Goal: Task Accomplishment & Management: Manage account settings

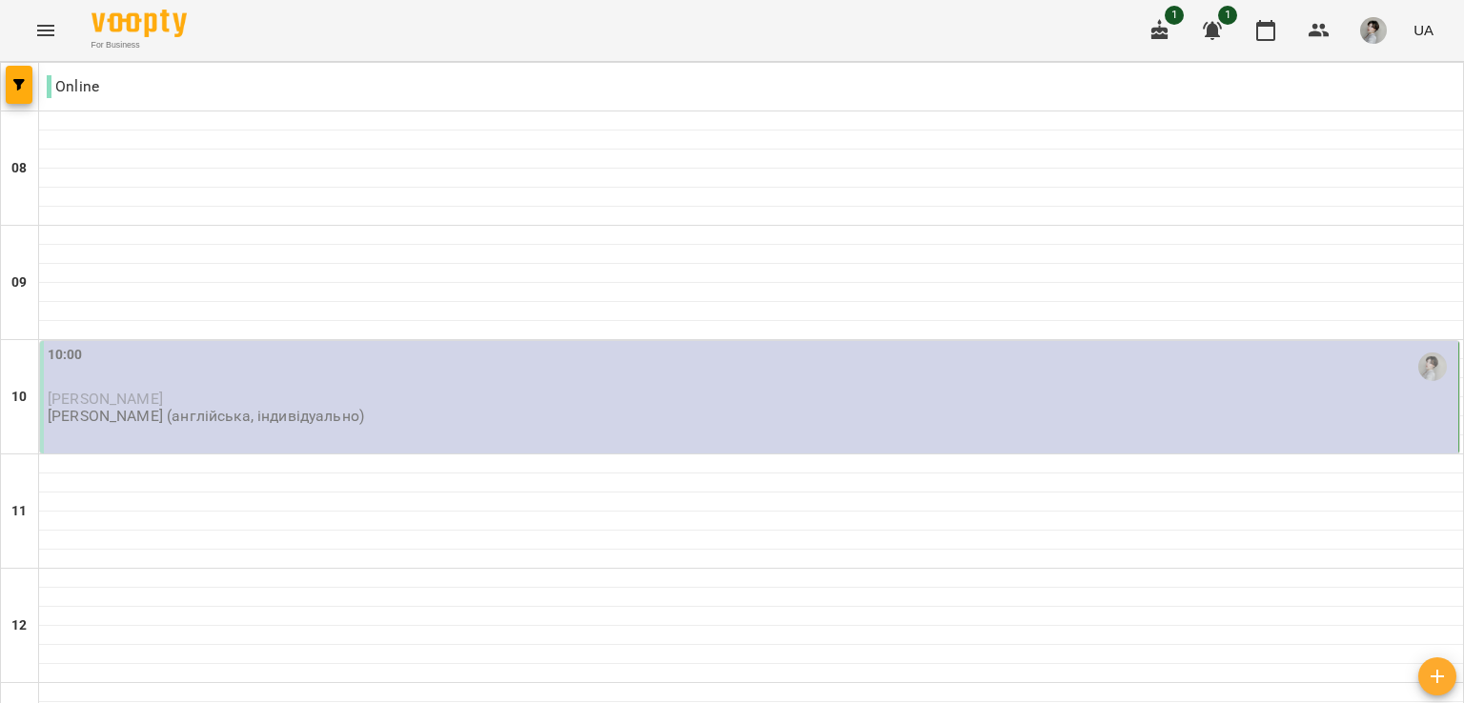
click at [1197, 372] on div "10:00" at bounding box center [751, 367] width 1406 height 44
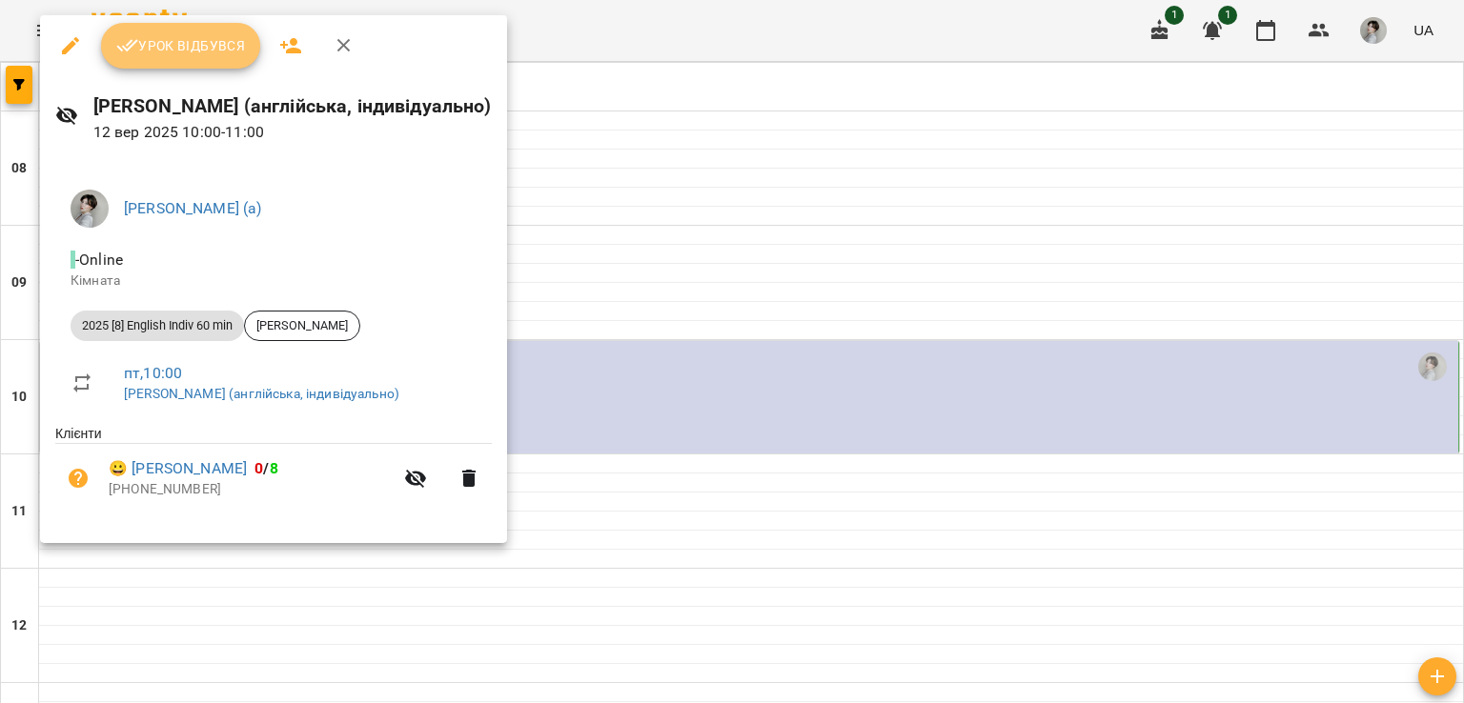
click at [187, 31] on button "Урок відбувся" at bounding box center [181, 46] width 160 height 46
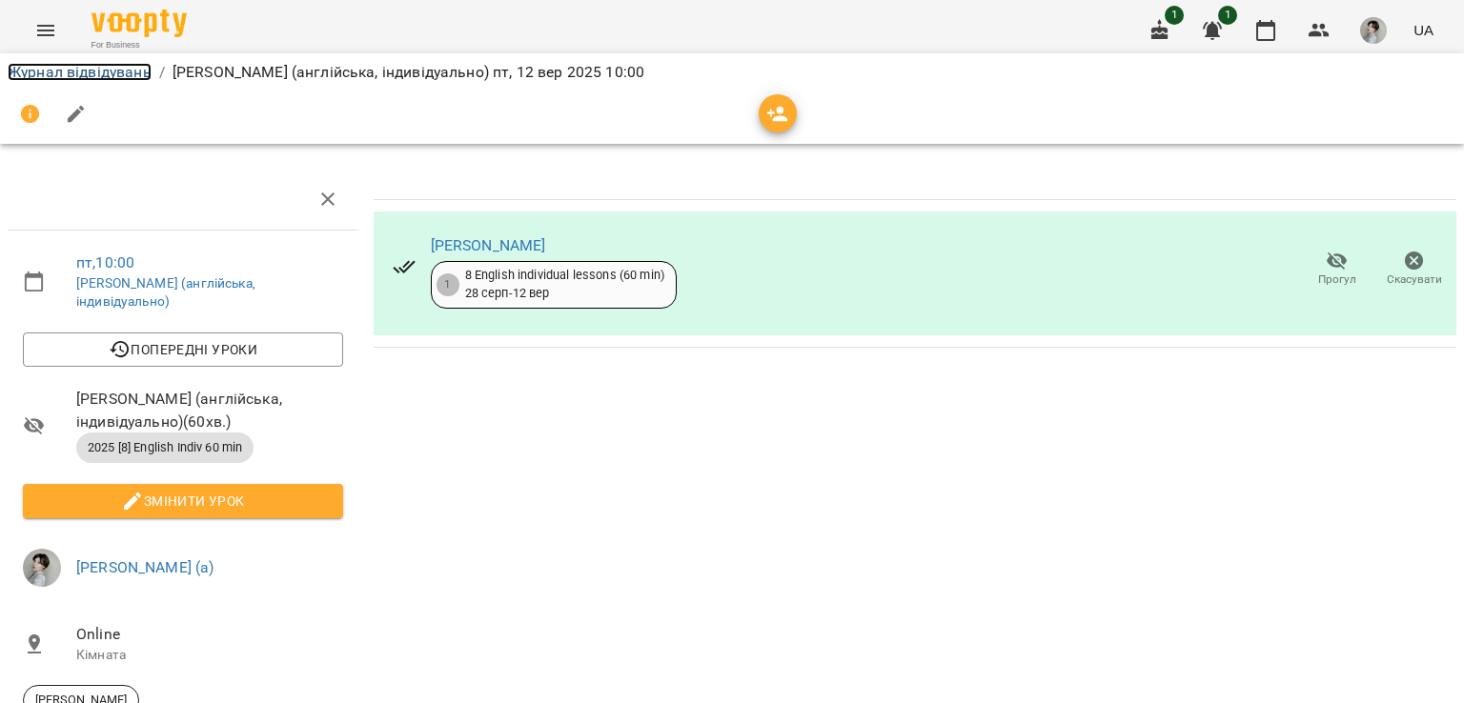
click at [57, 70] on link "Журнал відвідувань" at bounding box center [80, 72] width 144 height 18
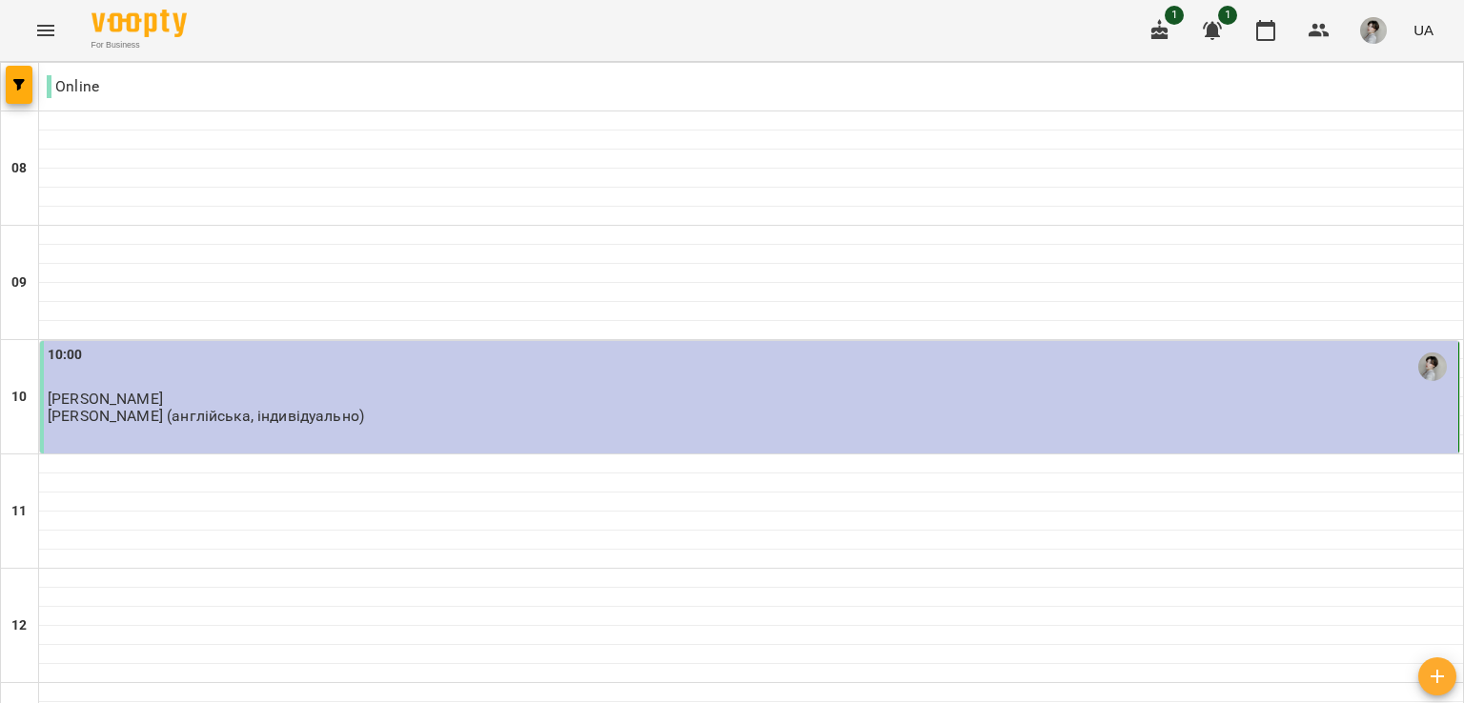
scroll to position [84, 0]
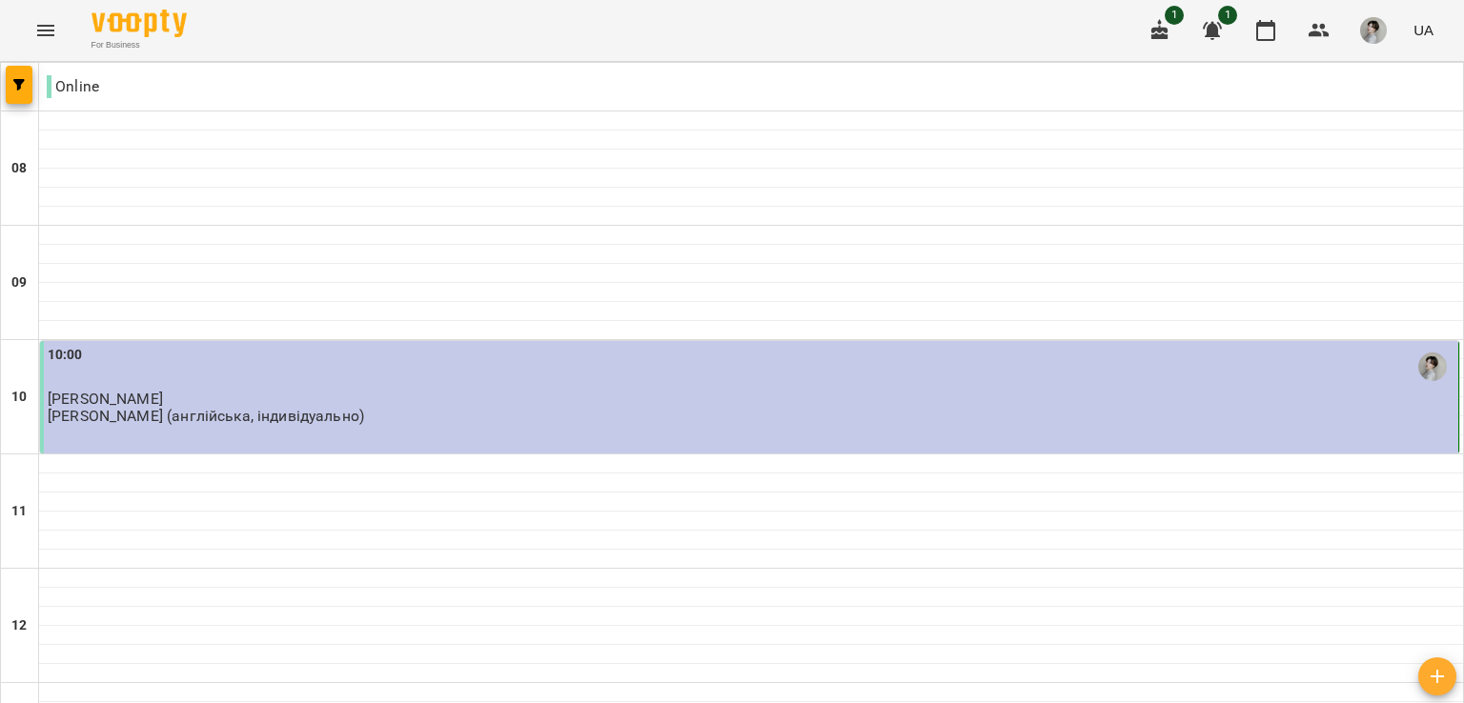
click at [340, 391] on p "[PERSON_NAME]" at bounding box center [751, 399] width 1406 height 16
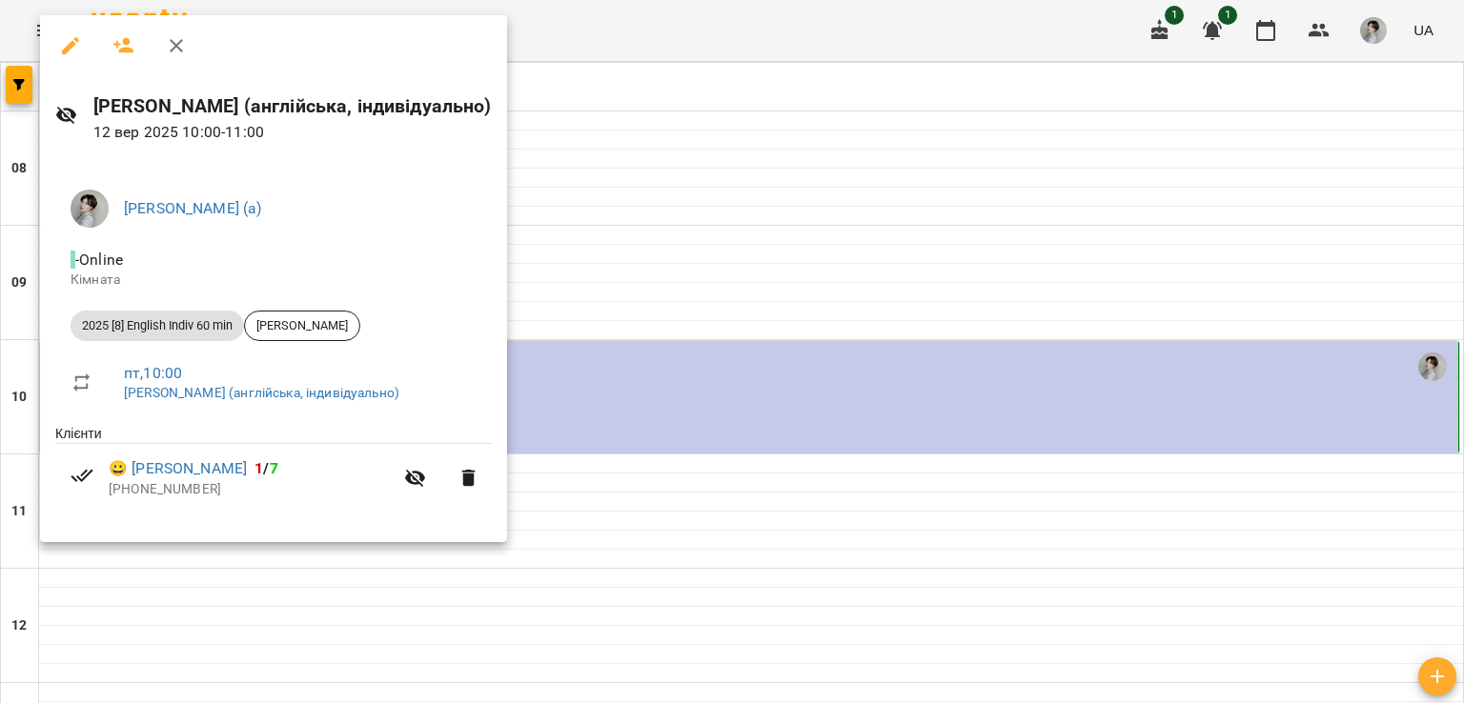
click at [779, 378] on div at bounding box center [732, 351] width 1464 height 703
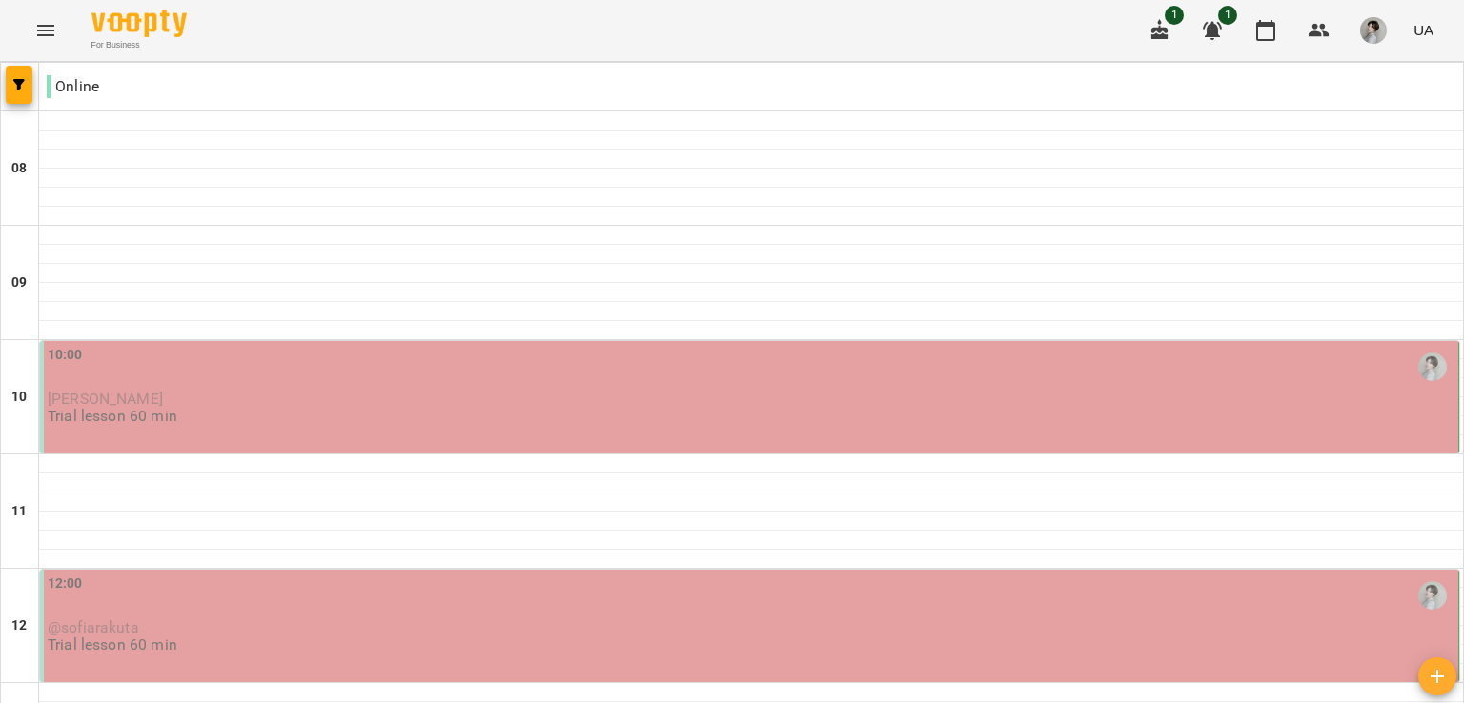
scroll to position [184, 0]
click at [152, 390] on span "[PERSON_NAME]" at bounding box center [105, 399] width 115 height 18
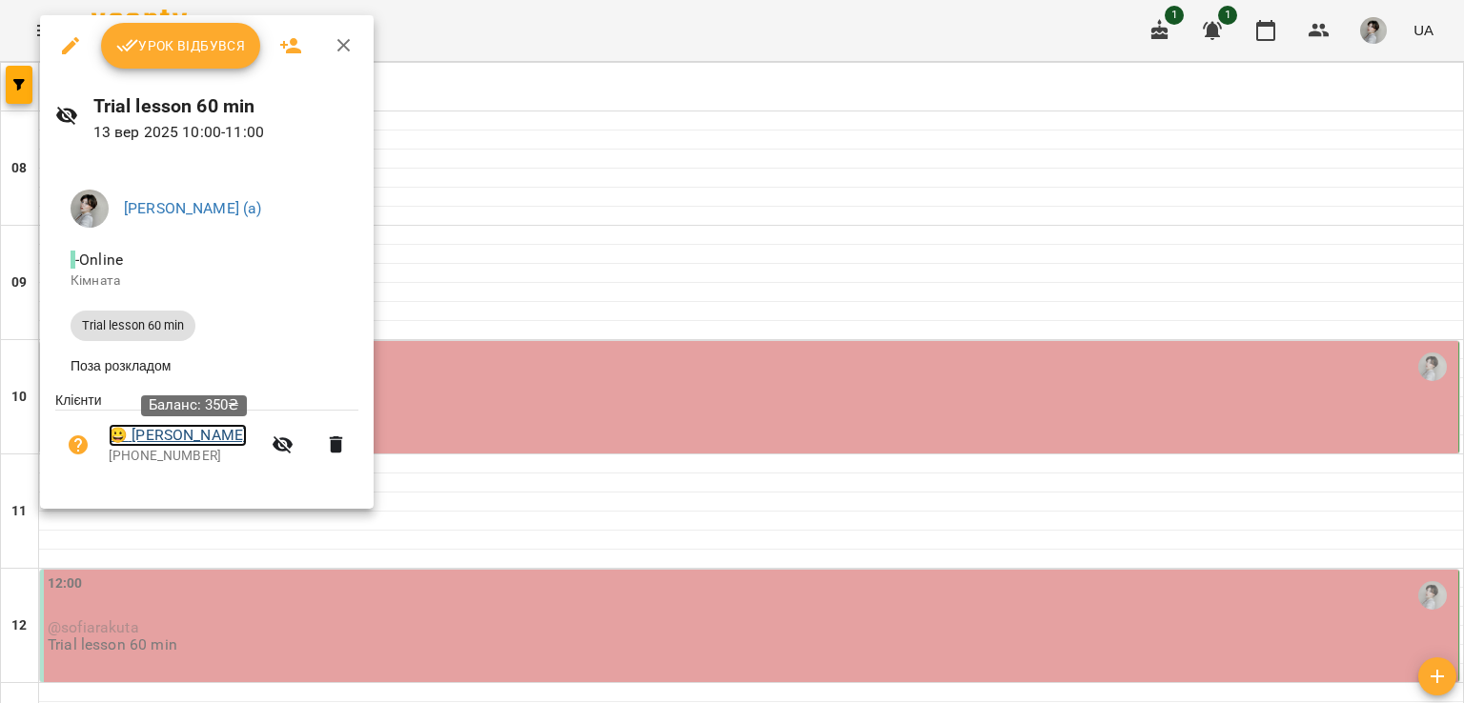
click at [221, 438] on link "😀 [PERSON_NAME]" at bounding box center [178, 435] width 138 height 23
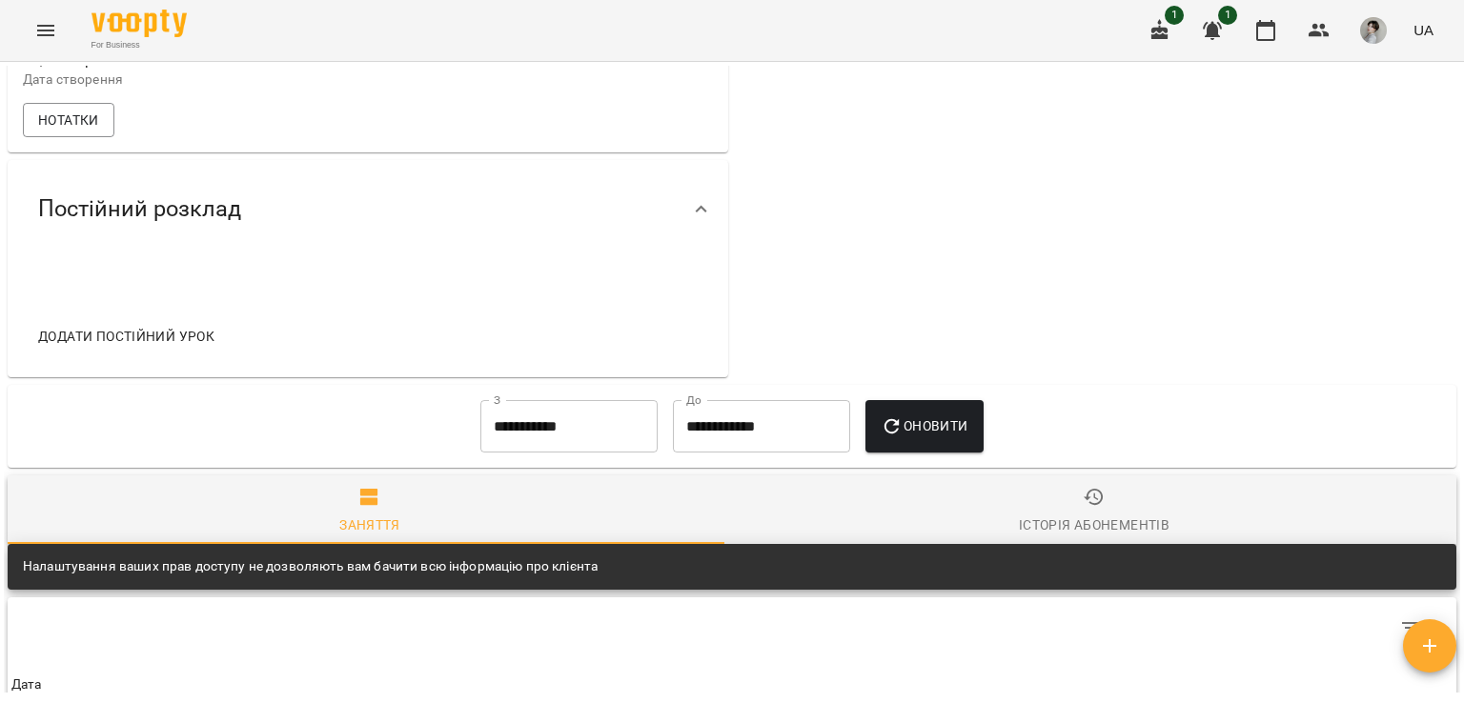
scroll to position [671, 0]
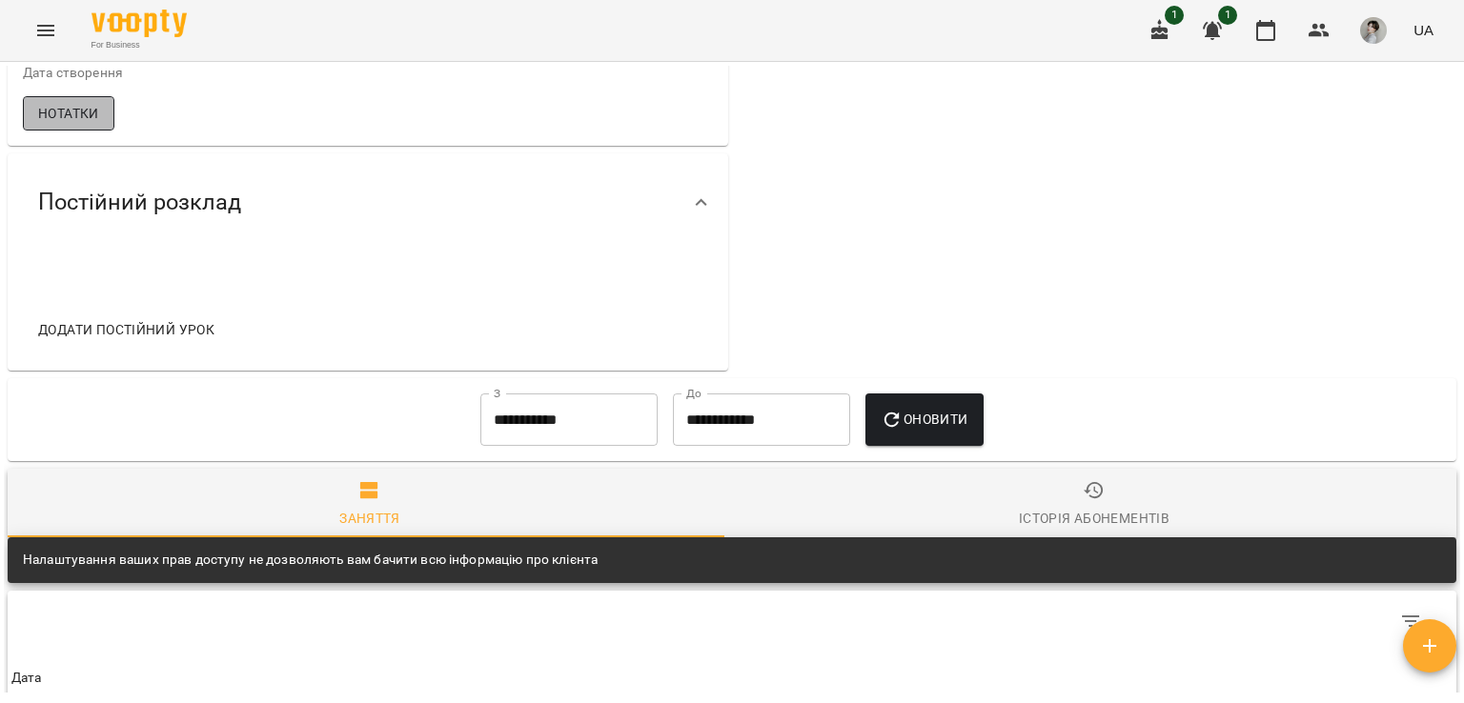
click at [35, 114] on button "Нотатки" at bounding box center [68, 113] width 91 height 34
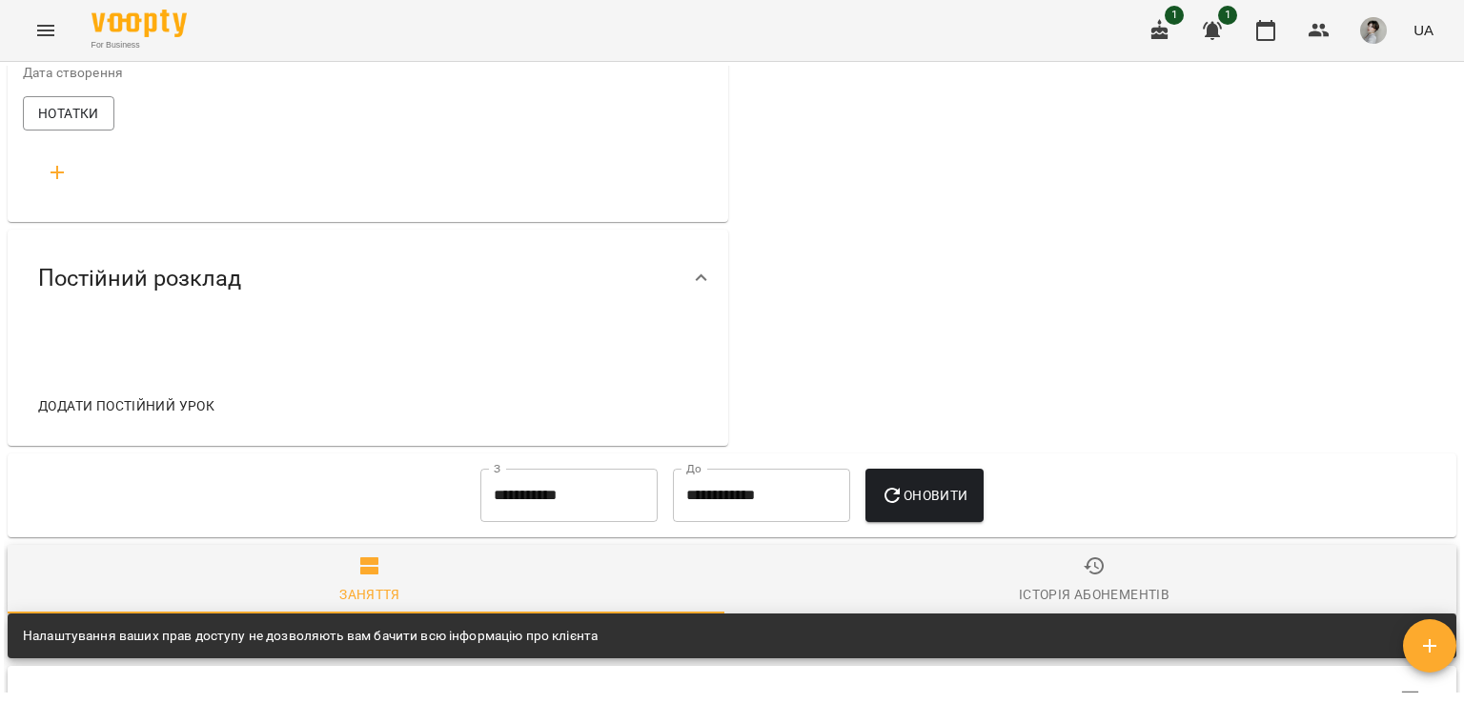
scroll to position [0, 0]
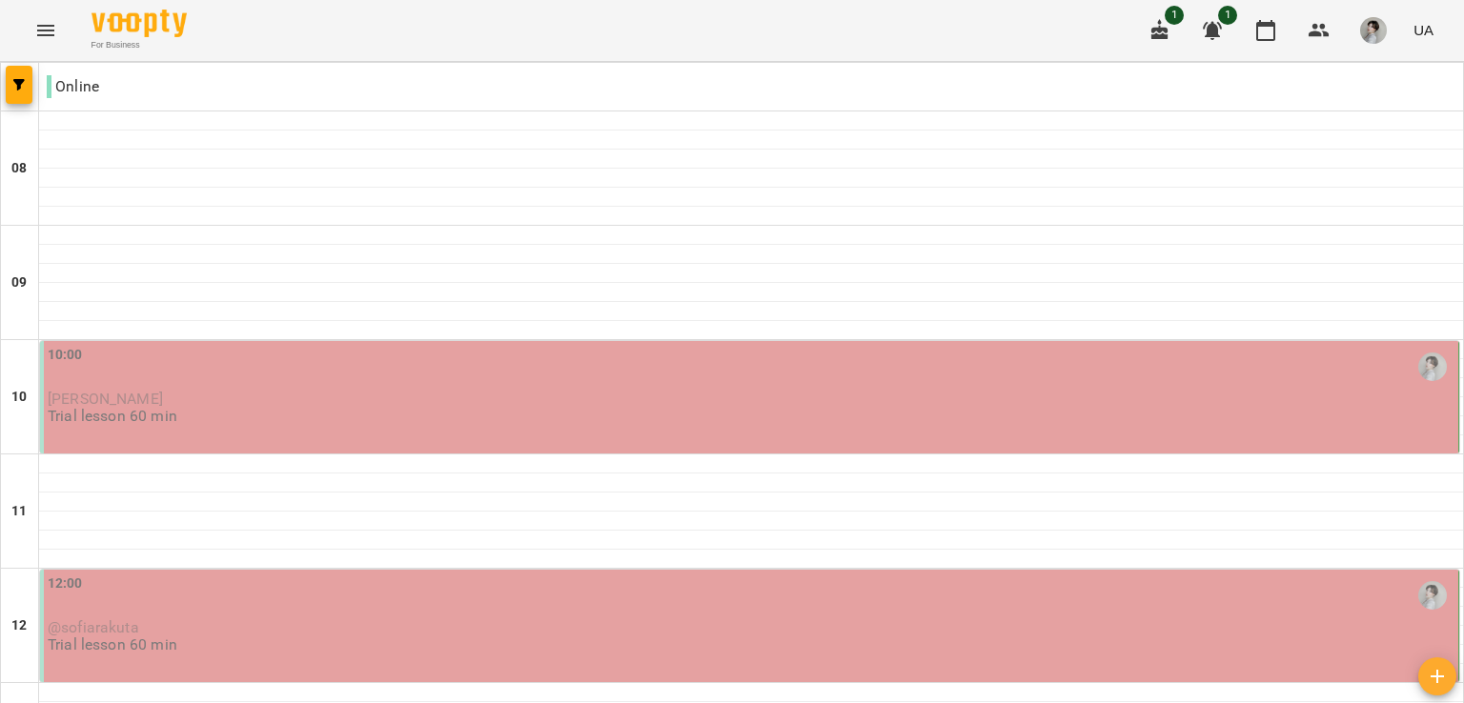
scroll to position [227, 0]
click at [122, 618] on span "@sofiarakuta" at bounding box center [93, 627] width 91 height 18
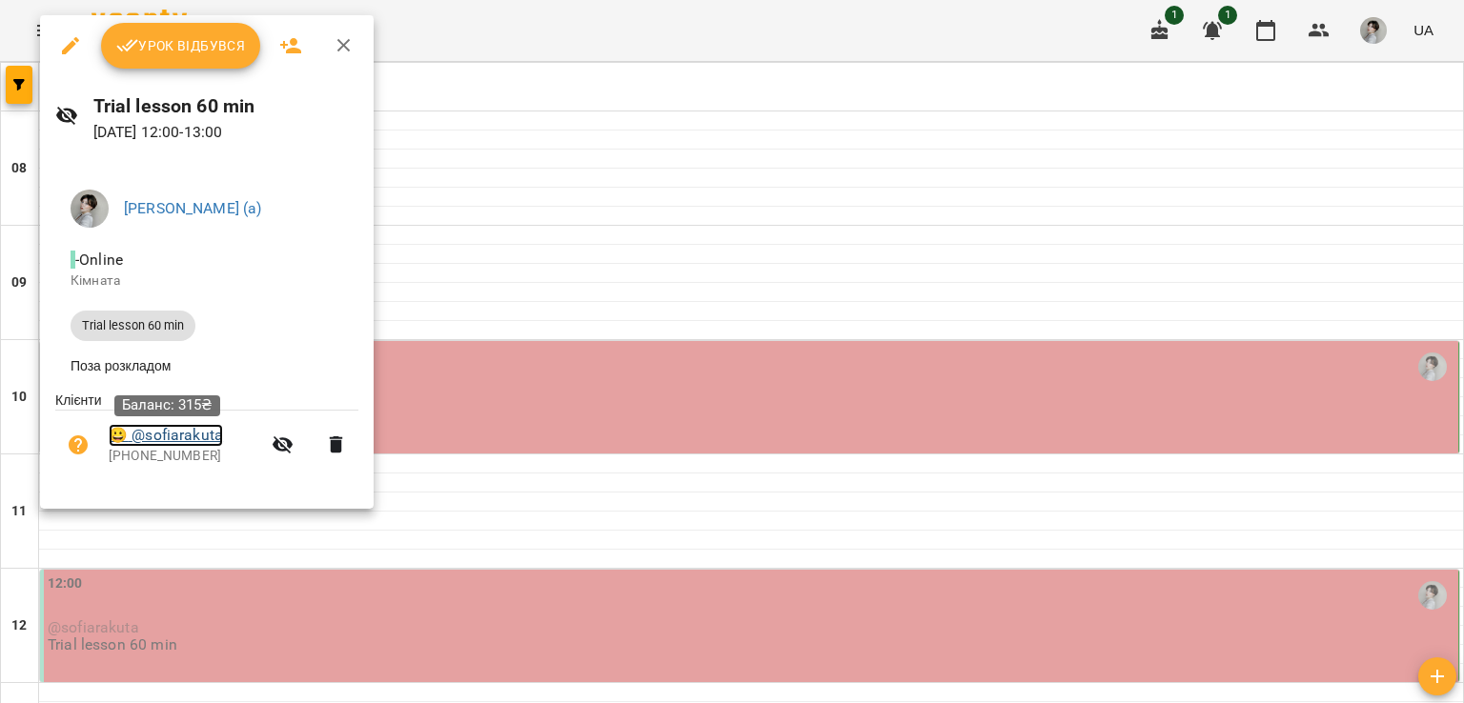
click at [177, 438] on link "😀 @sofiarakuta" at bounding box center [166, 435] width 114 height 23
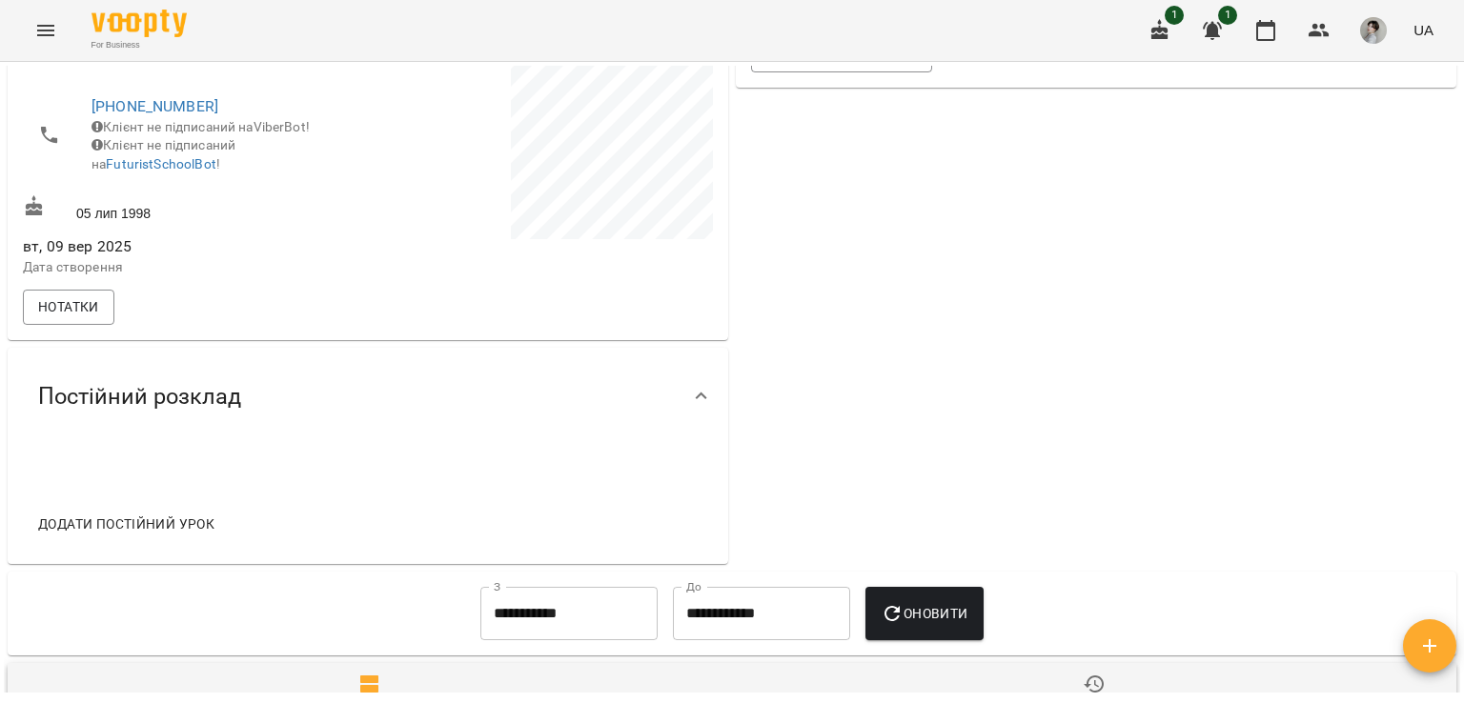
scroll to position [476, 0]
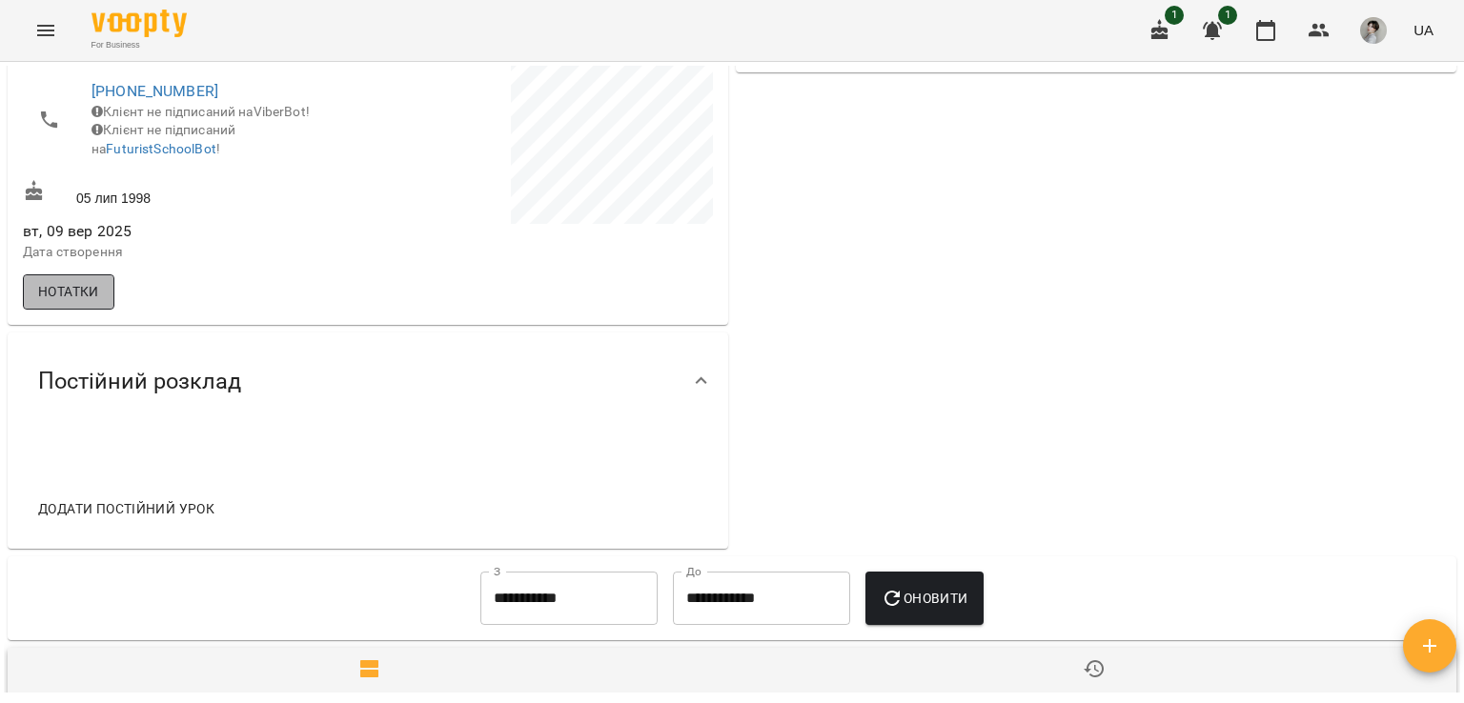
click at [57, 303] on span "Нотатки" at bounding box center [68, 291] width 61 height 23
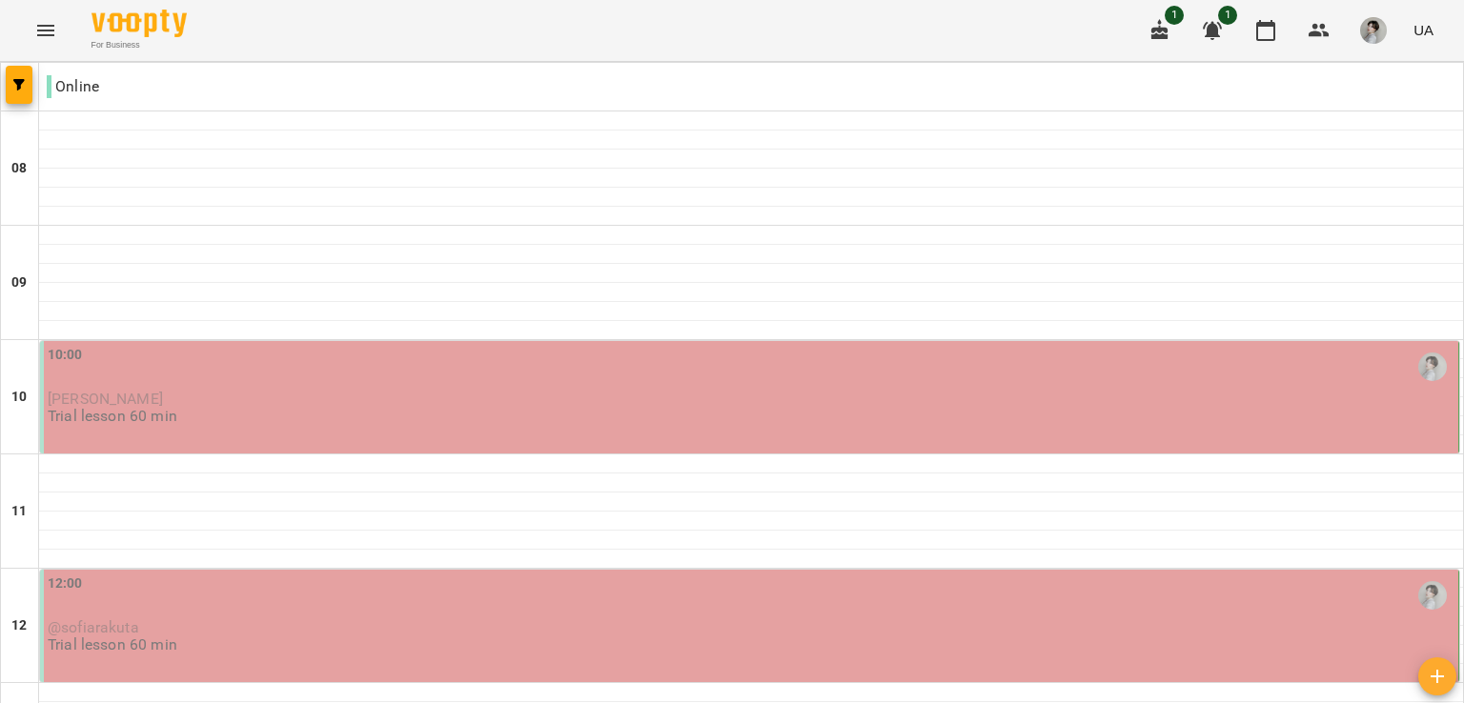
scroll to position [720, 0]
type input "**********"
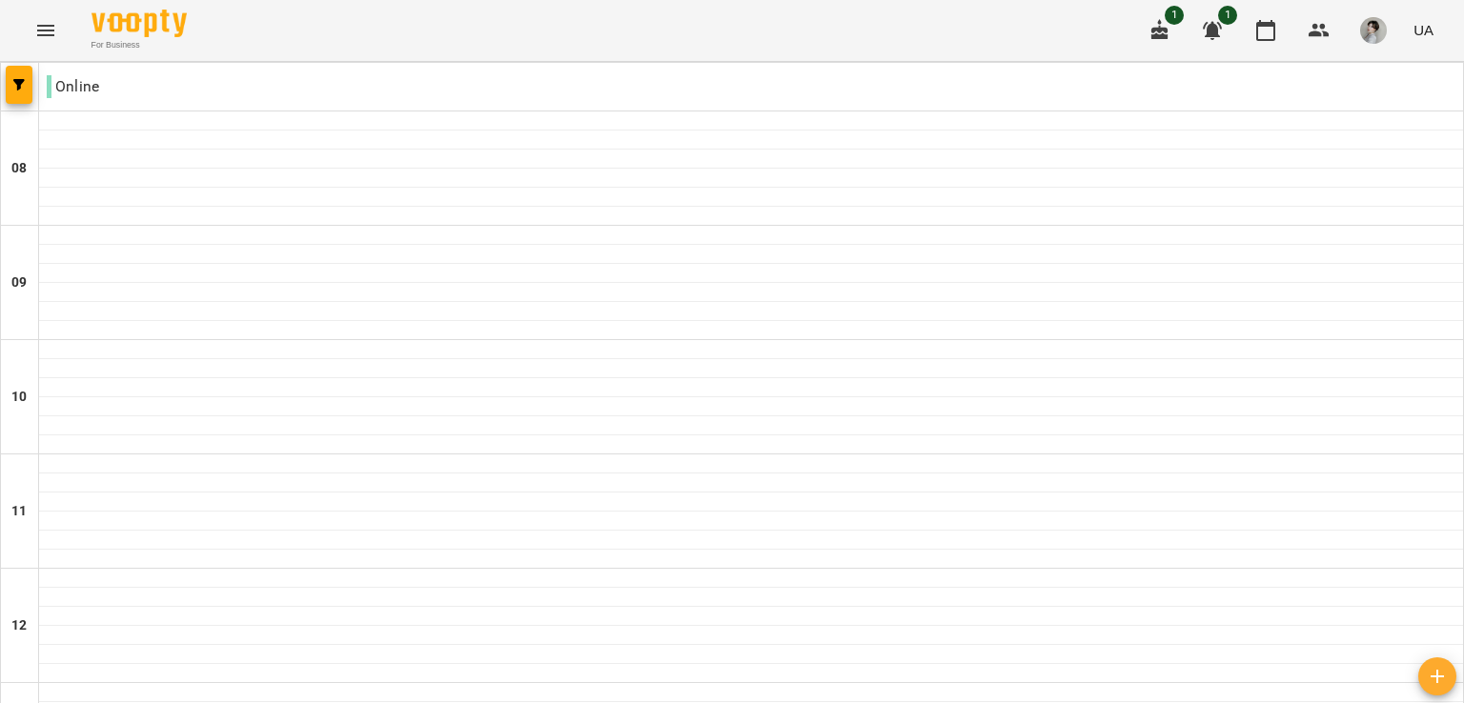
scroll to position [1021, 0]
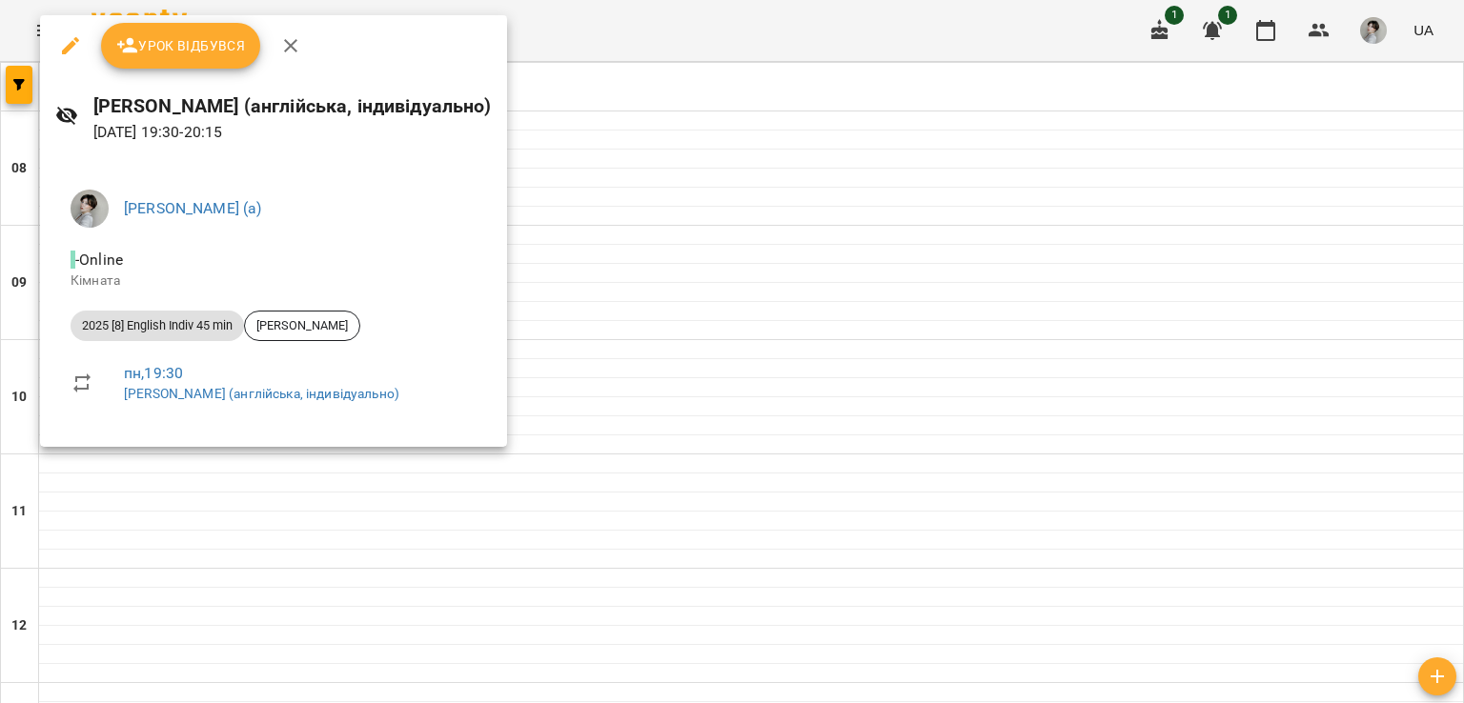
click at [681, 199] on div at bounding box center [732, 351] width 1464 height 703
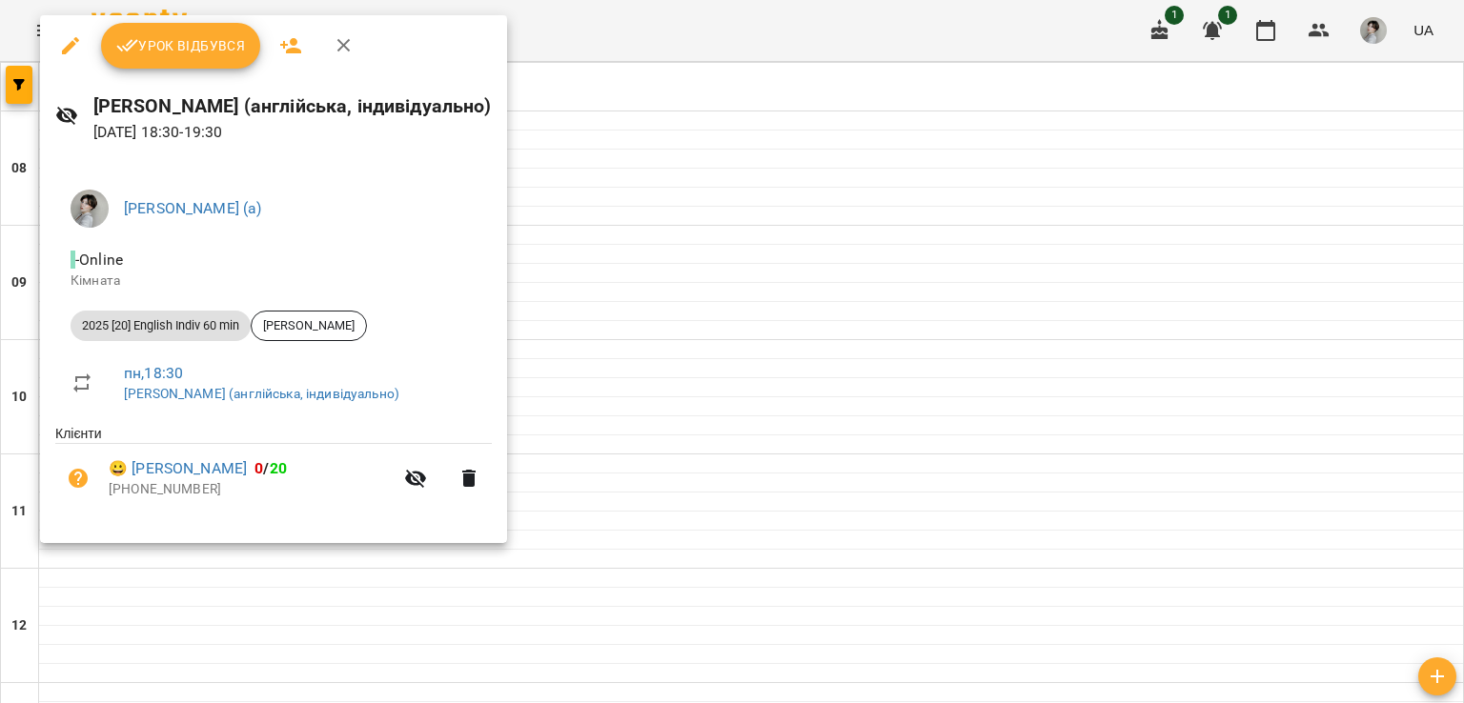
click at [728, 161] on div at bounding box center [732, 351] width 1464 height 703
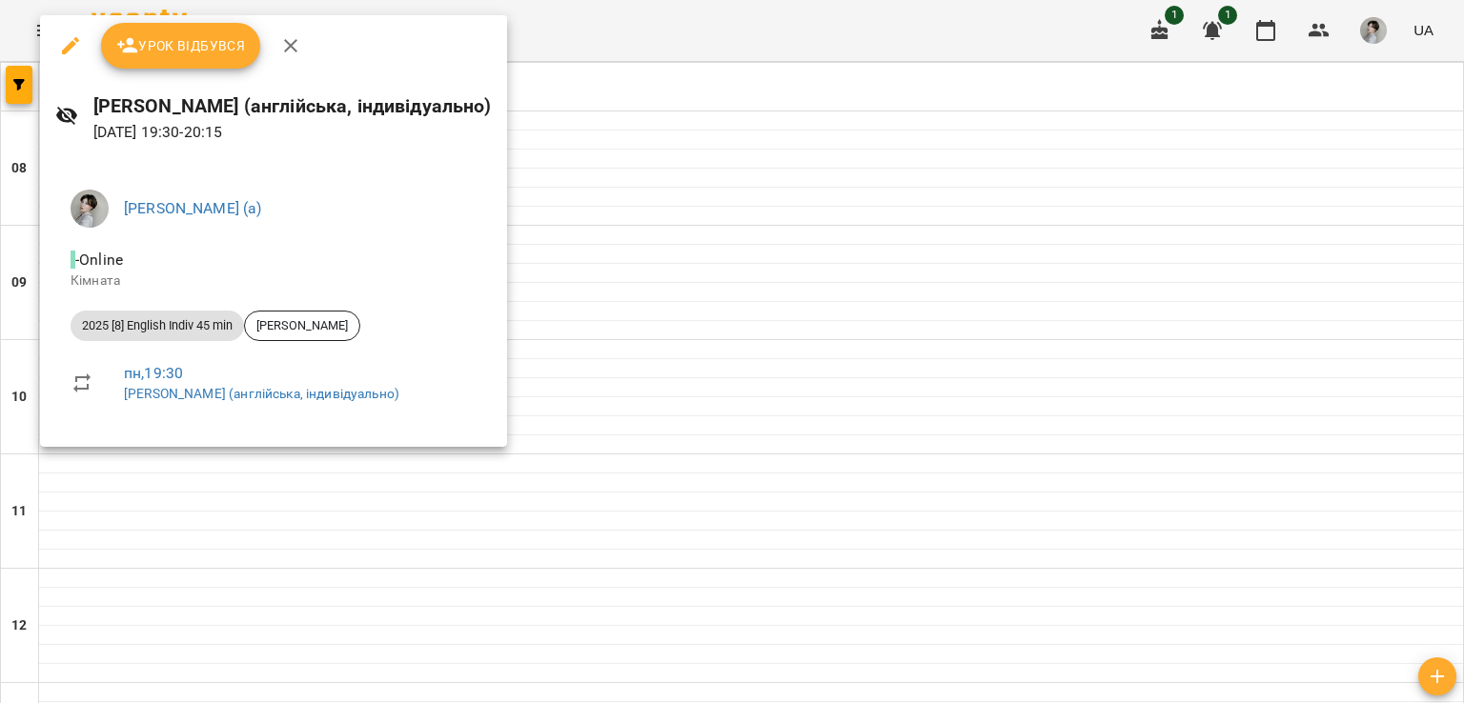
click at [713, 244] on div at bounding box center [732, 351] width 1464 height 703
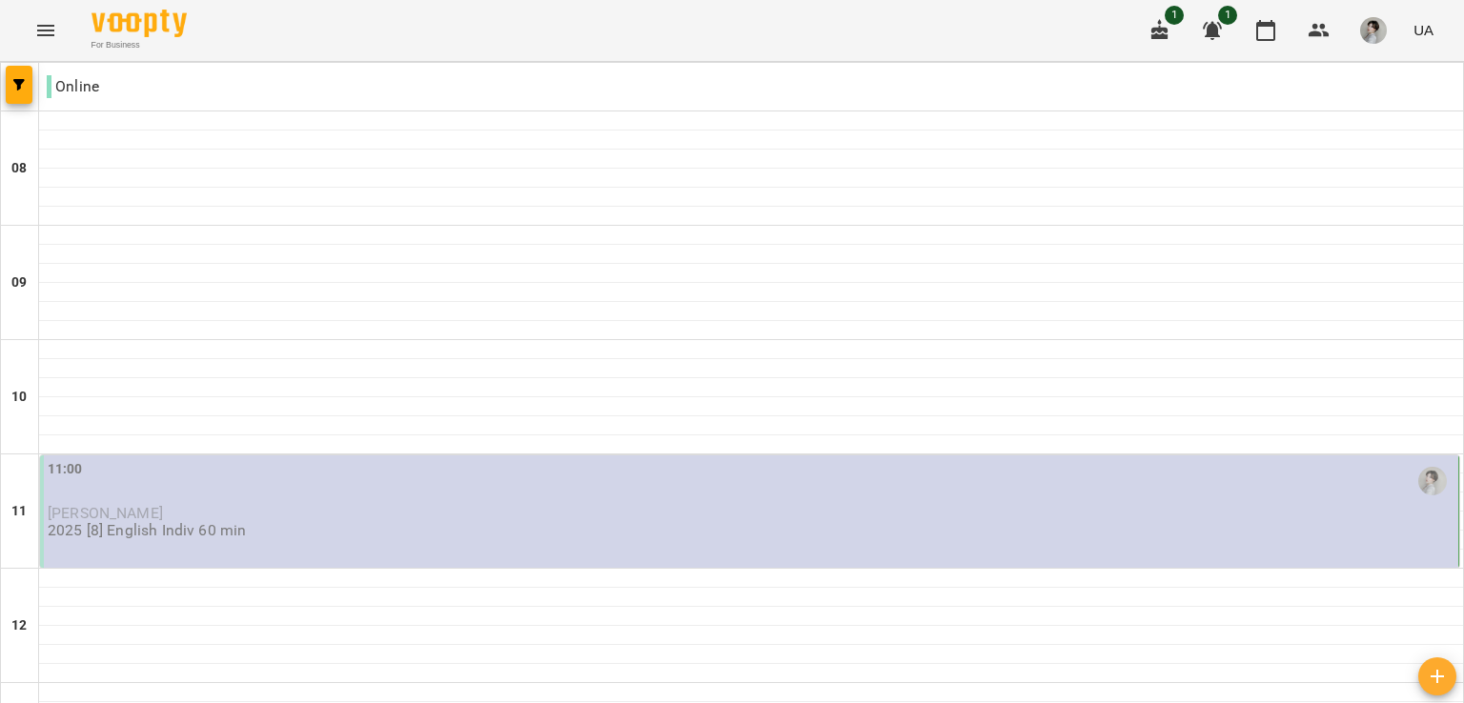
scroll to position [1250, 0]
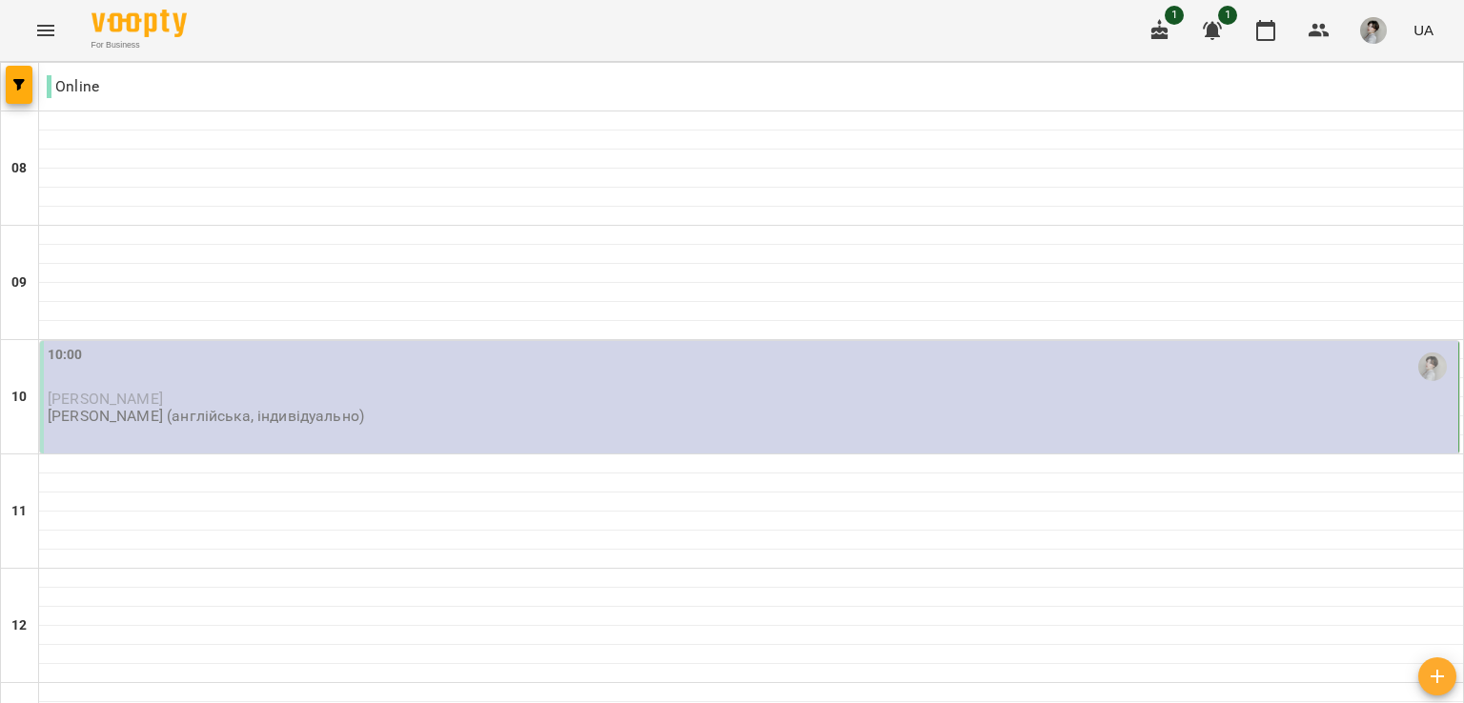
scroll to position [1238, 0]
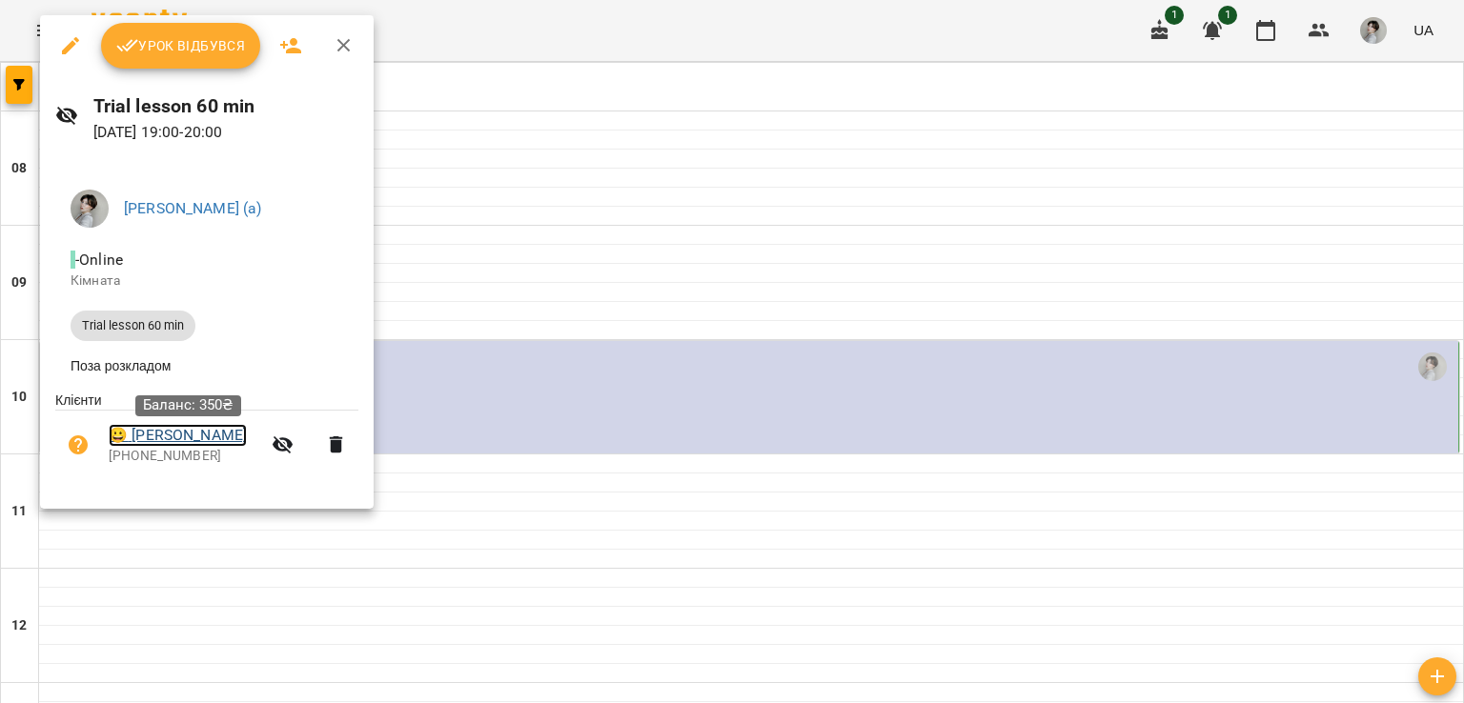
click at [191, 447] on link "😀 [PERSON_NAME]" at bounding box center [178, 435] width 138 height 23
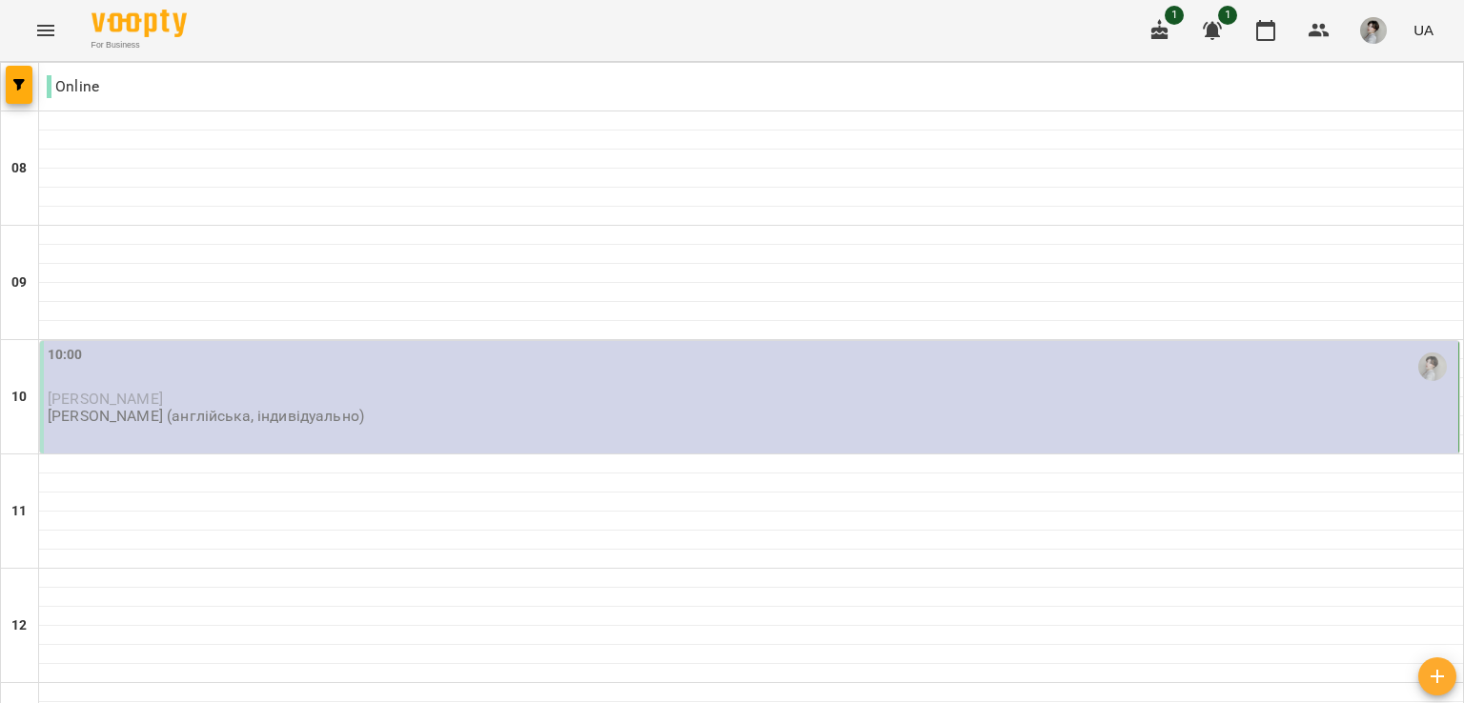
scroll to position [1250, 0]
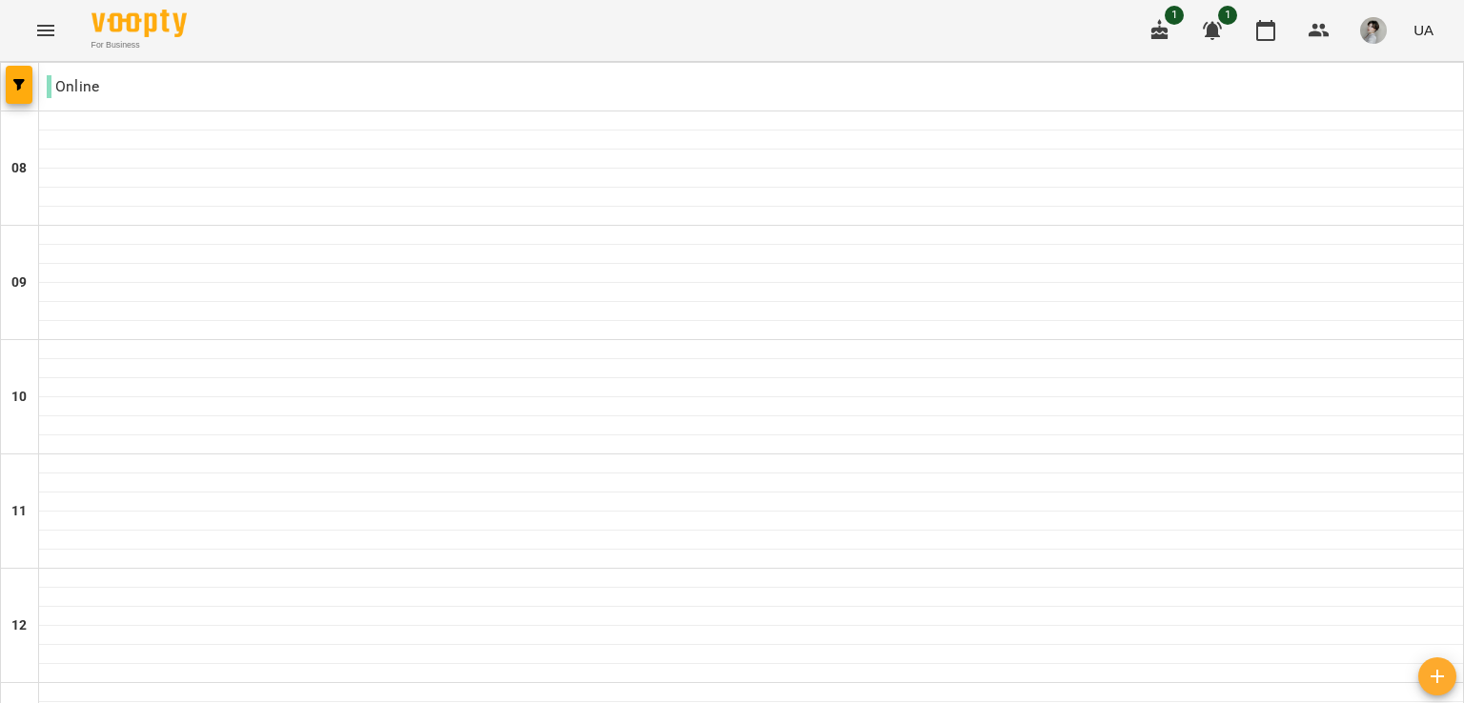
scroll to position [971, 0]
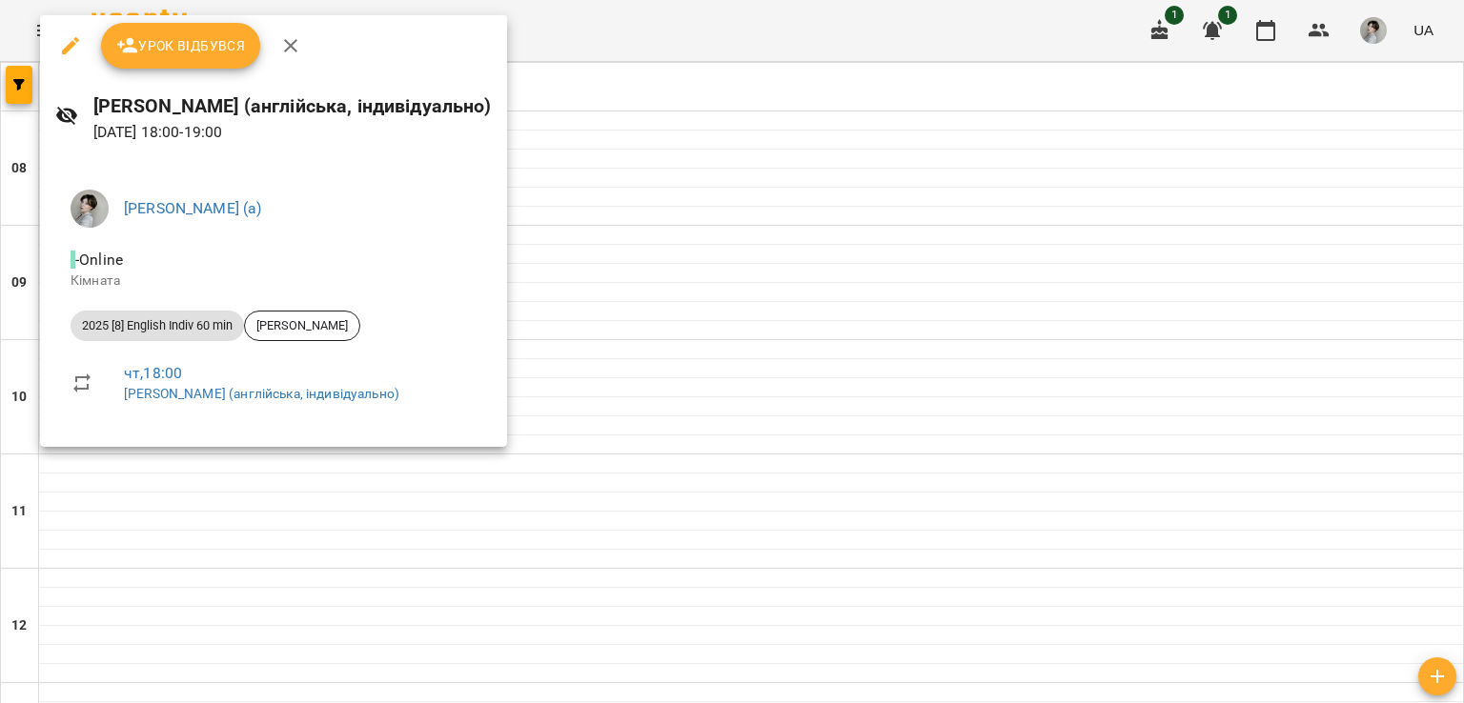
click at [1012, 608] on div at bounding box center [732, 351] width 1464 height 703
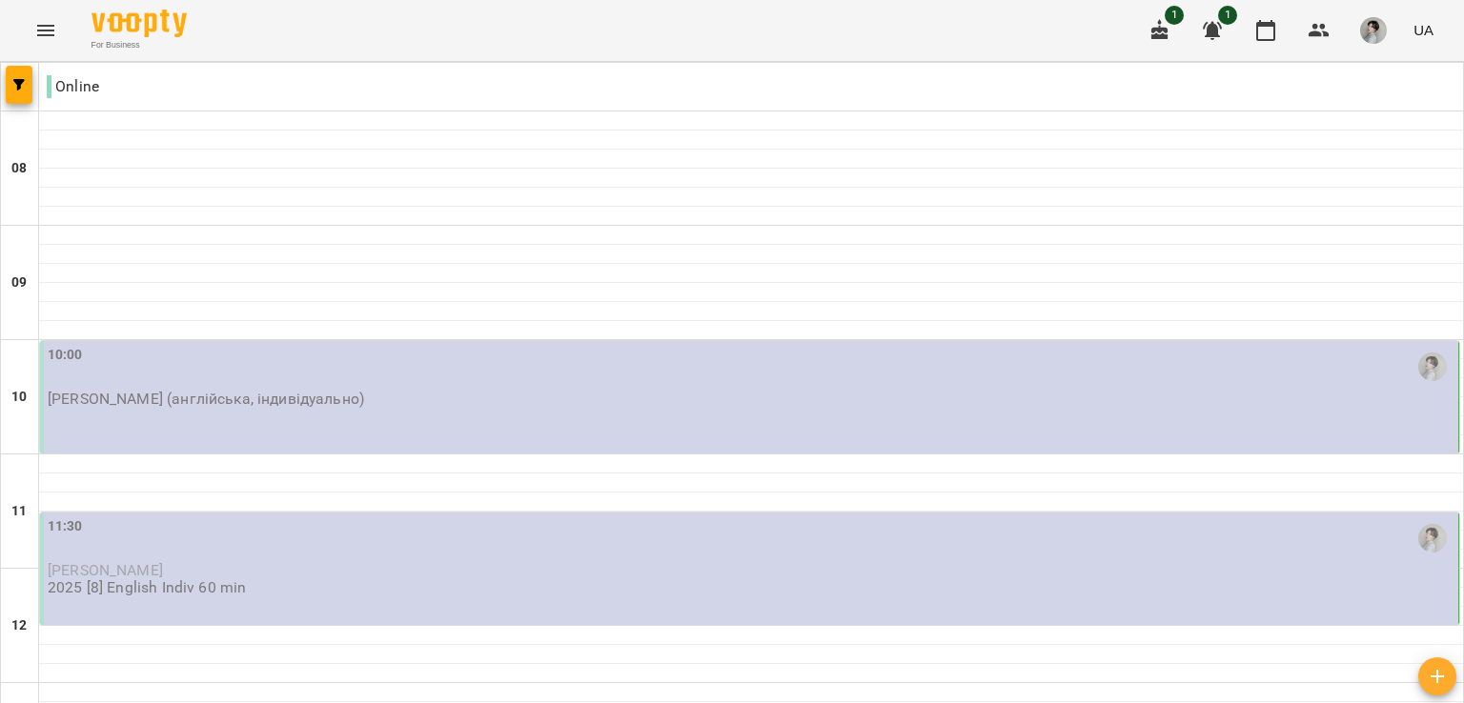
scroll to position [1250, 0]
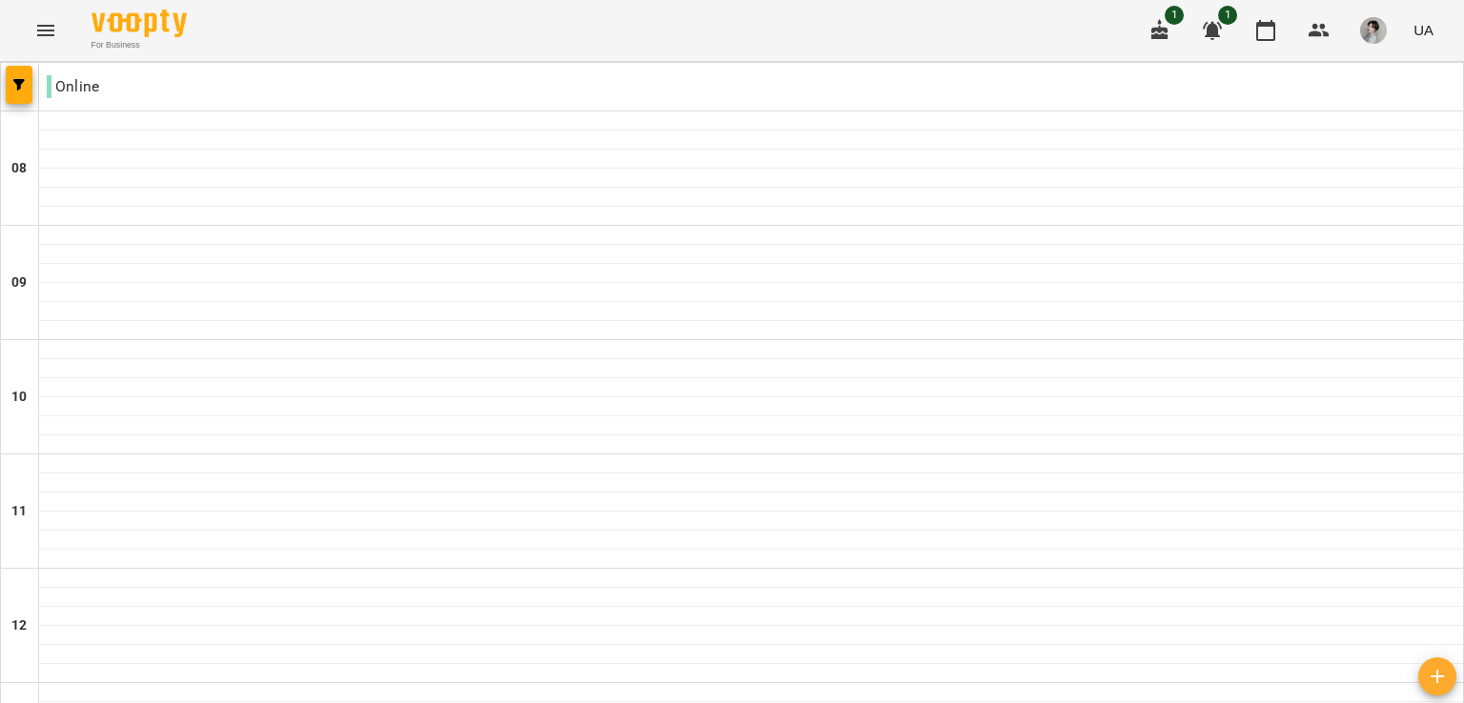
scroll to position [0, 0]
type input "**********"
